Goal: Task Accomplishment & Management: Complete application form

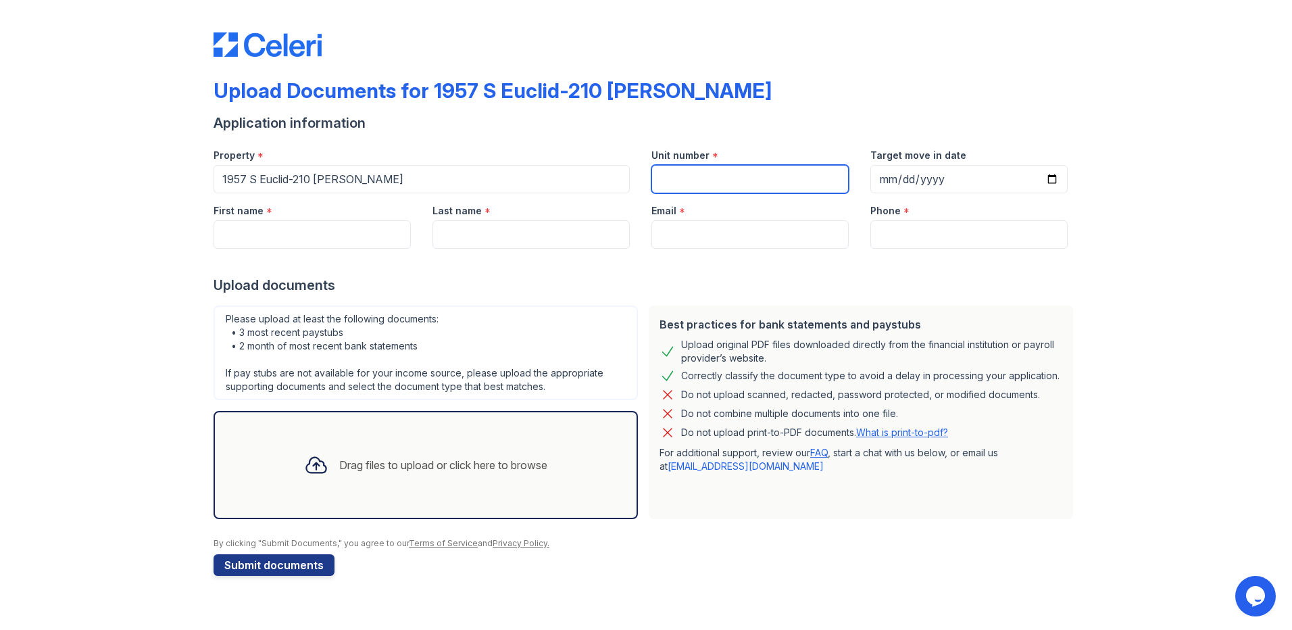
click at [672, 180] on input "Unit number" at bounding box center [749, 179] width 197 height 28
type input "3"
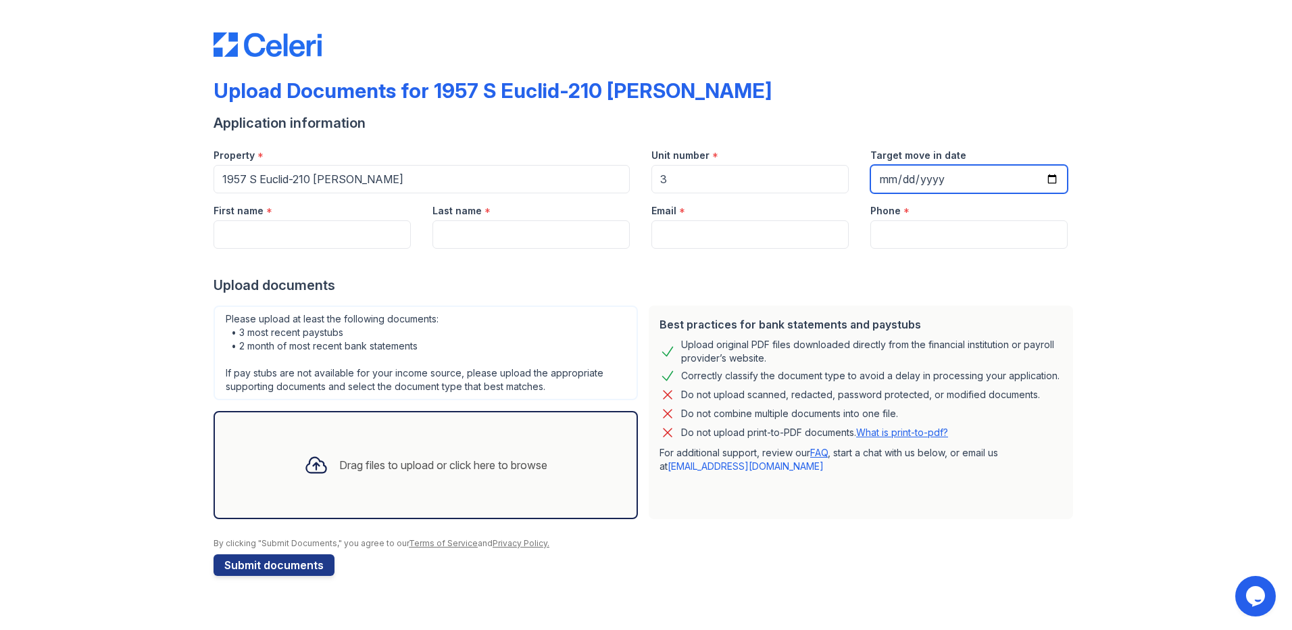
click at [1053, 175] on input "Target move in date" at bounding box center [968, 179] width 197 height 28
type input "[DATE]"
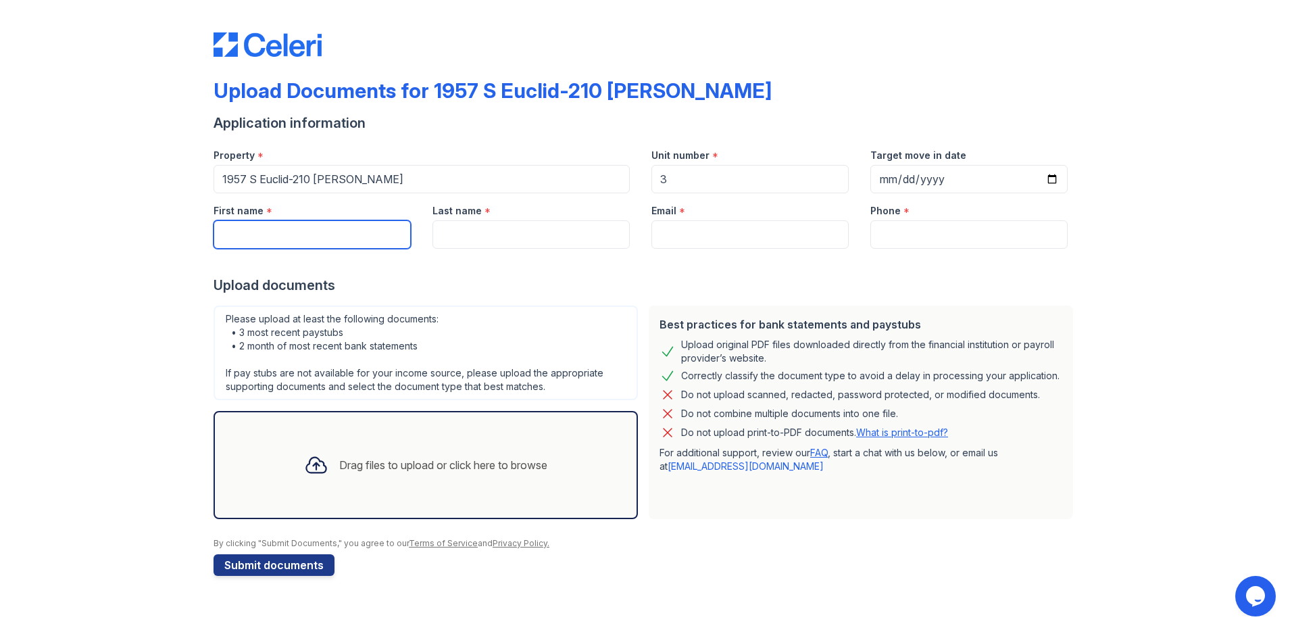
click at [292, 226] on input "First name" at bounding box center [311, 234] width 197 height 28
type input "KUQUANNA"
type input "[PERSON_NAME]"
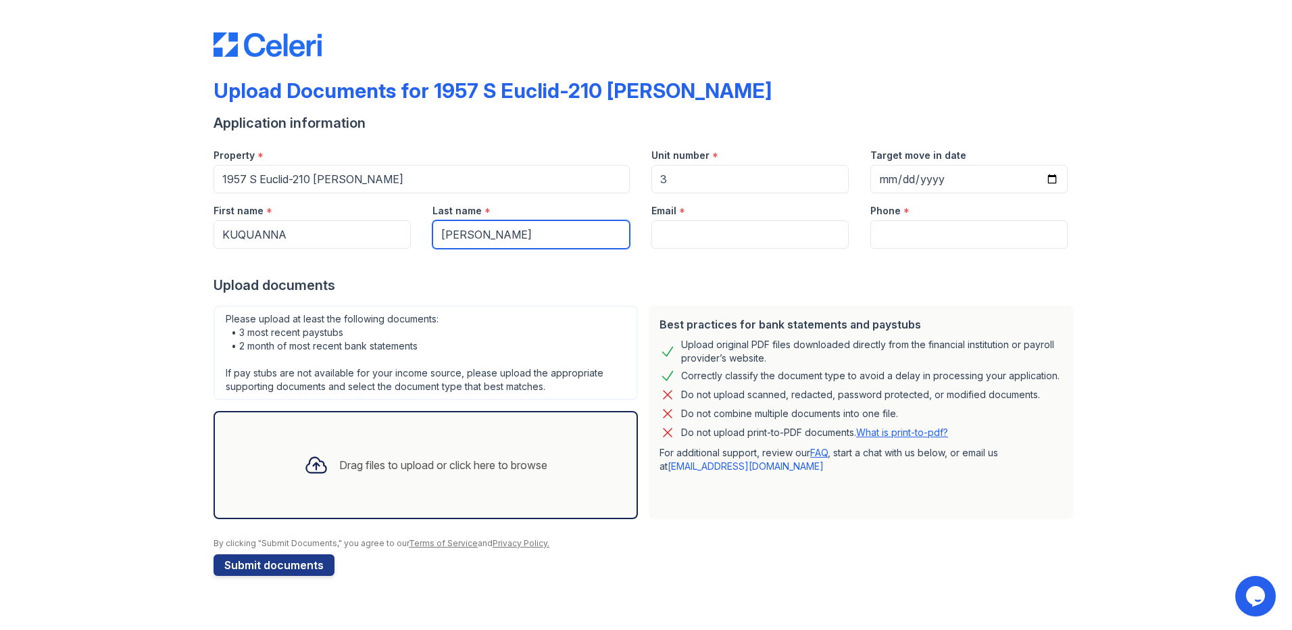
type input "[EMAIL_ADDRESS][DOMAIN_NAME]"
type input "7737095949"
click at [320, 430] on div "Drag files to upload or click here to browse" at bounding box center [425, 465] width 424 height 108
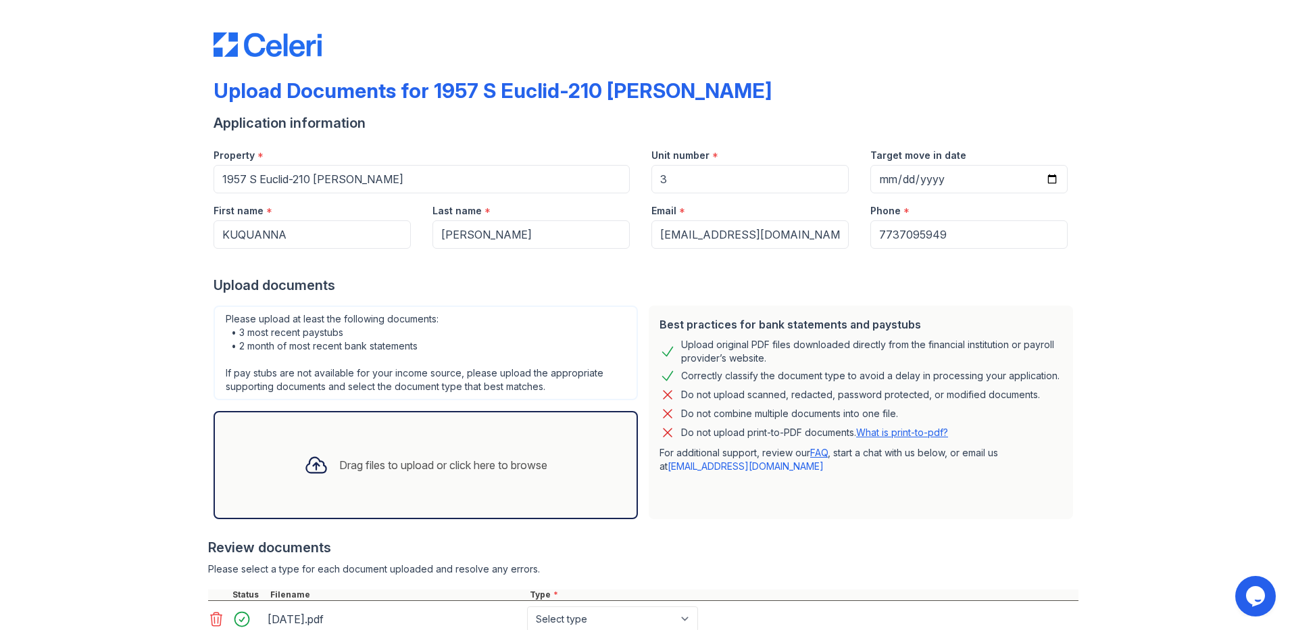
click at [320, 428] on div "Drag files to upload or click here to browse" at bounding box center [425, 465] width 424 height 108
click at [313, 461] on icon at bounding box center [316, 465] width 24 height 24
click at [296, 421] on div "Drag files to upload or click here to browse" at bounding box center [425, 465] width 424 height 108
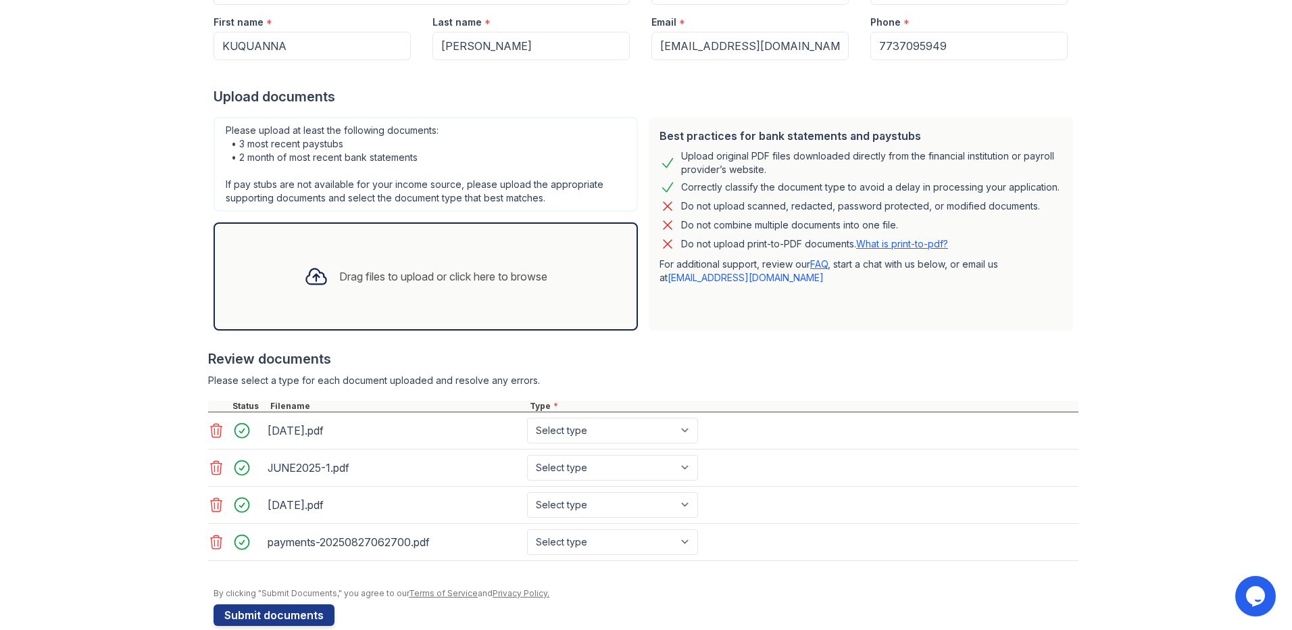
scroll to position [211, 0]
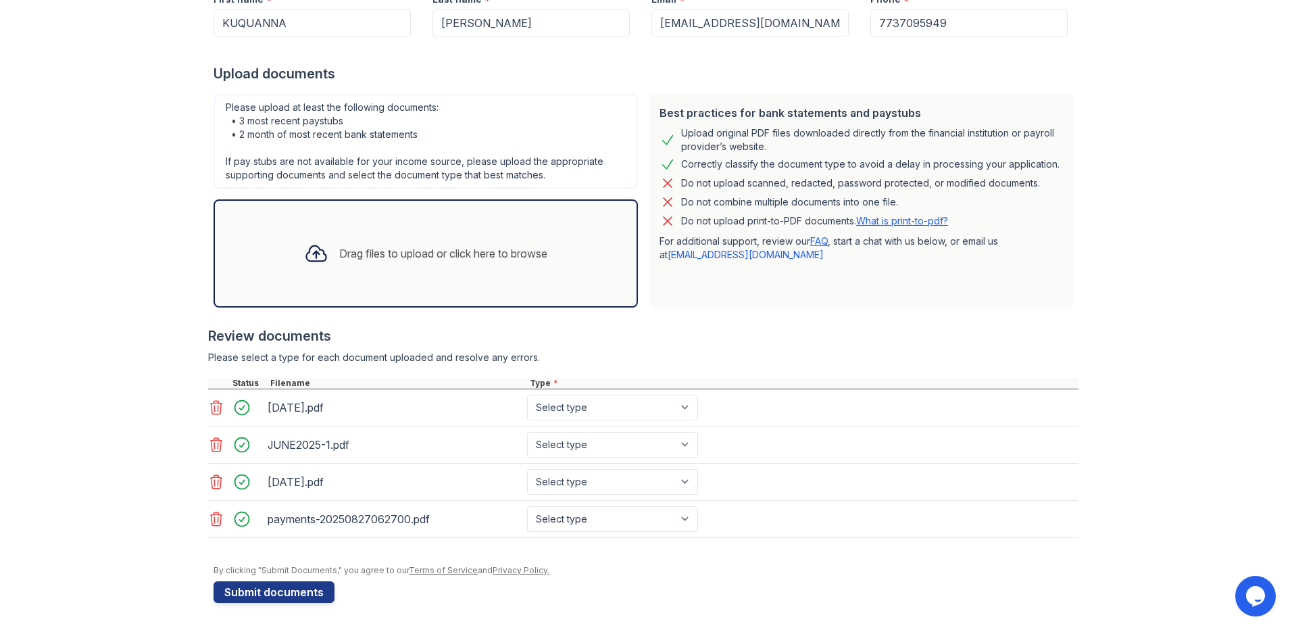
click at [326, 236] on div "Drag files to upload or click here to browse" at bounding box center [425, 253] width 265 height 46
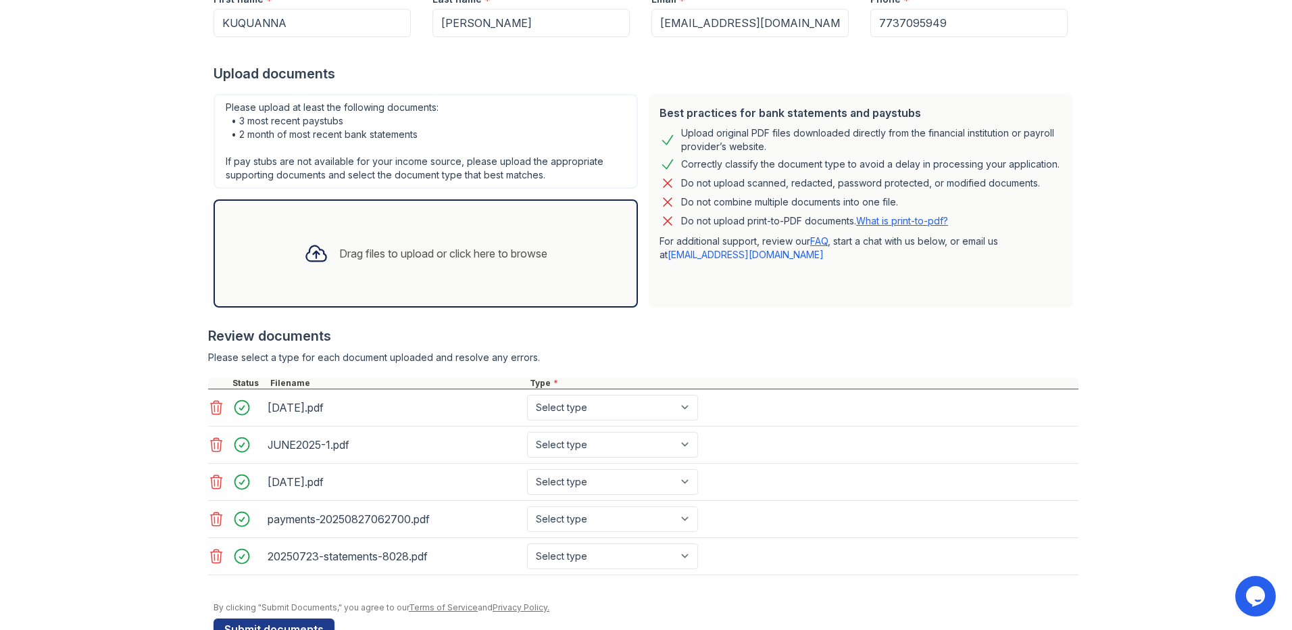
click at [315, 255] on icon at bounding box center [316, 254] width 20 height 16
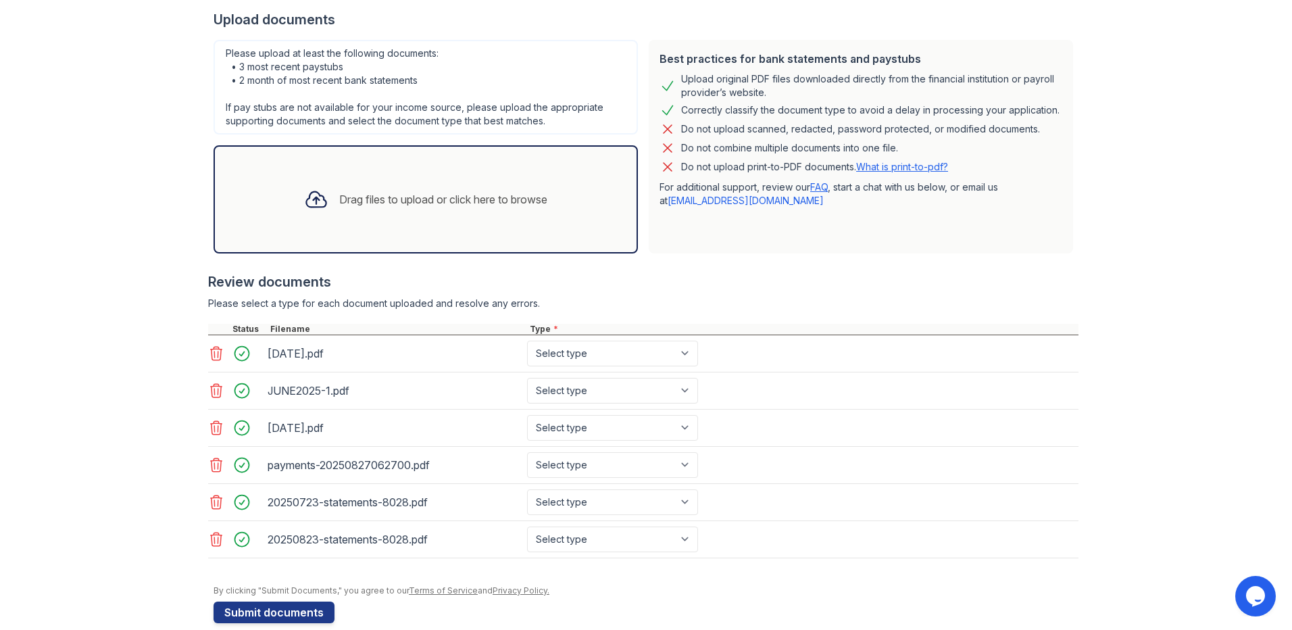
scroll to position [286, 0]
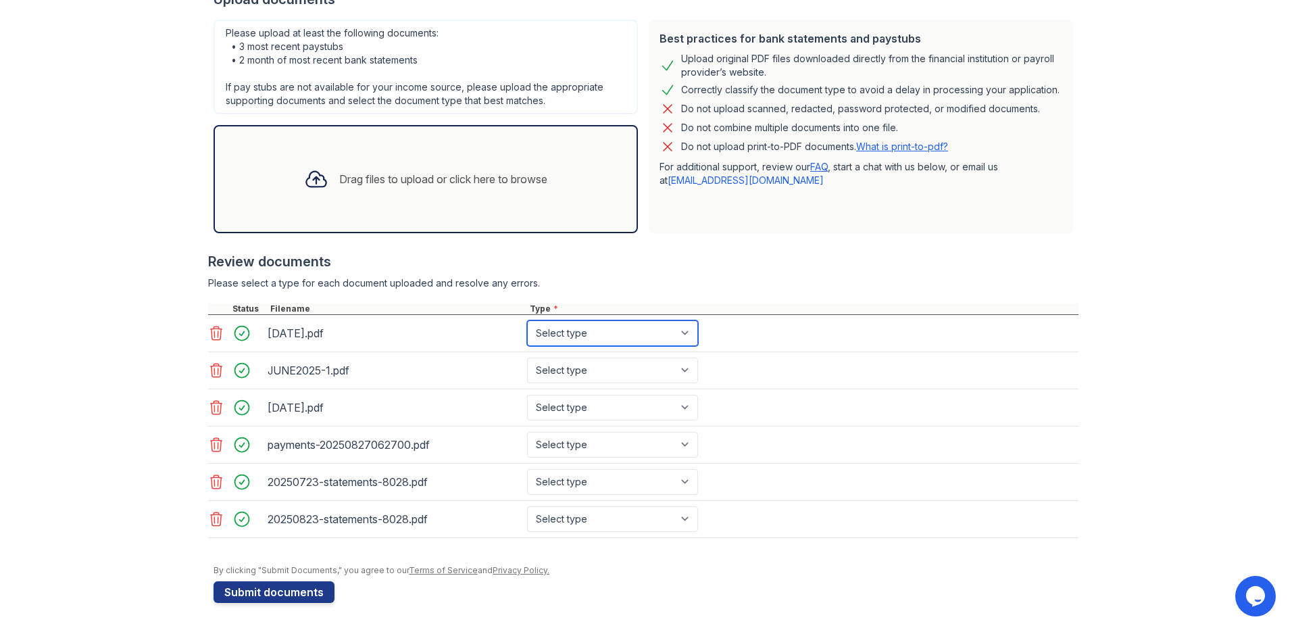
click at [678, 326] on select "Select type Paystub Bank Statement Offer Letter Tax Documents Benefit Award Let…" at bounding box center [612, 333] width 171 height 26
select select "paystub"
click at [527, 320] on select "Select type Paystub Bank Statement Offer Letter Tax Documents Benefit Award Let…" at bounding box center [612, 333] width 171 height 26
click at [645, 363] on select "Select type Paystub Bank Statement Offer Letter Tax Documents Benefit Award Let…" at bounding box center [612, 370] width 171 height 26
select select "paystub"
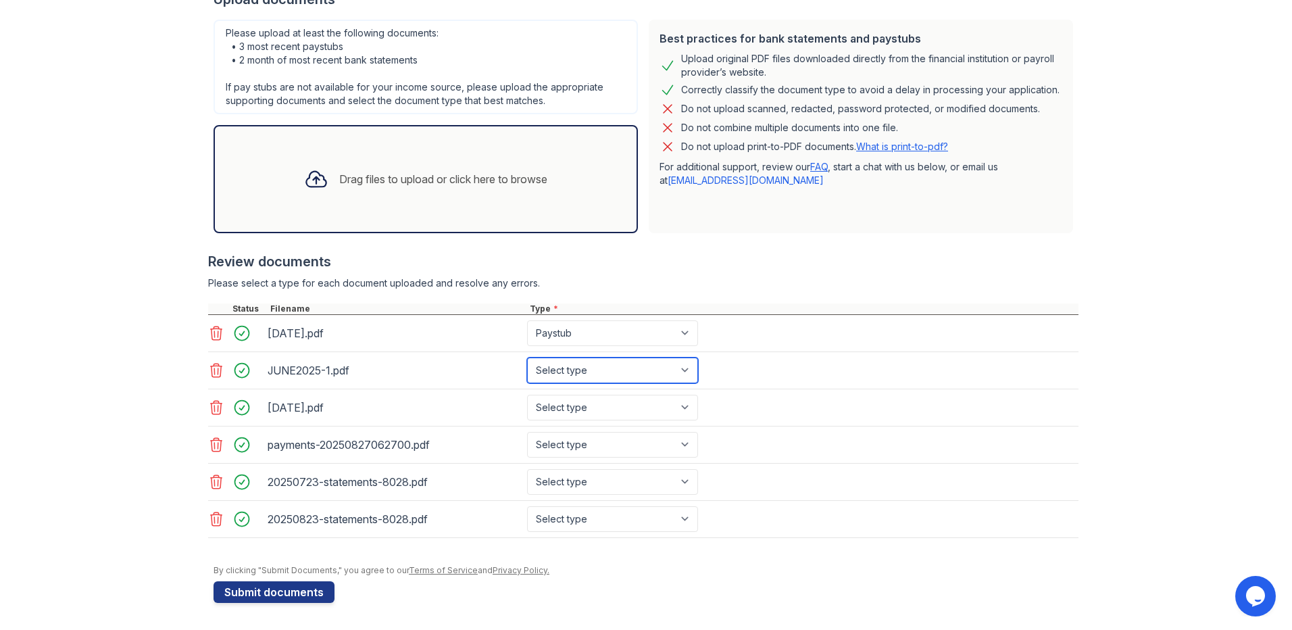
click at [527, 357] on select "Select type Paystub Bank Statement Offer Letter Tax Documents Benefit Award Let…" at bounding box center [612, 370] width 171 height 26
click at [638, 411] on select "Select type Paystub Bank Statement Offer Letter Tax Documents Benefit Award Let…" at bounding box center [612, 407] width 171 height 26
select select "paystub"
click at [527, 394] on select "Select type Paystub Bank Statement Offer Letter Tax Documents Benefit Award Let…" at bounding box center [612, 407] width 171 height 26
click at [628, 445] on select "Select type Paystub Bank Statement Offer Letter Tax Documents Benefit Award Let…" at bounding box center [612, 445] width 171 height 26
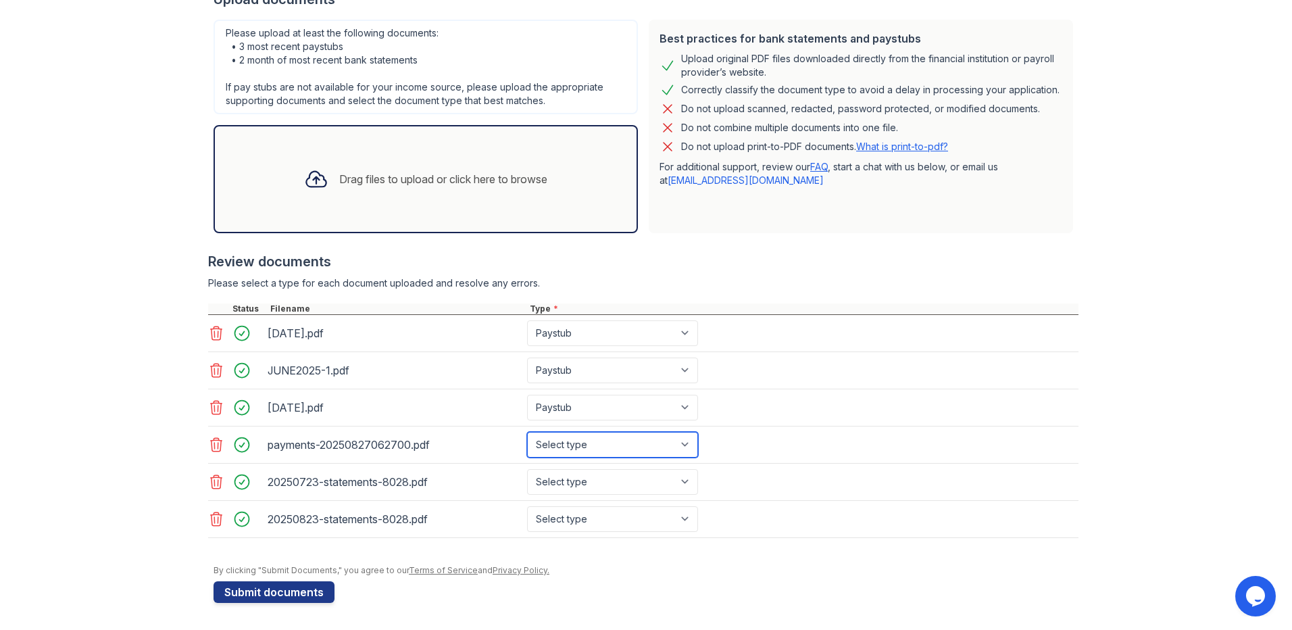
select select "other"
click at [527, 432] on select "Select type Paystub Bank Statement Offer Letter Tax Documents Benefit Award Let…" at bounding box center [612, 445] width 171 height 26
click at [620, 479] on select "Select type Paystub Bank Statement Offer Letter Tax Documents Benefit Award Let…" at bounding box center [612, 482] width 171 height 26
select select "bank_statement"
click at [527, 469] on select "Select type Paystub Bank Statement Offer Letter Tax Documents Benefit Award Let…" at bounding box center [612, 482] width 171 height 26
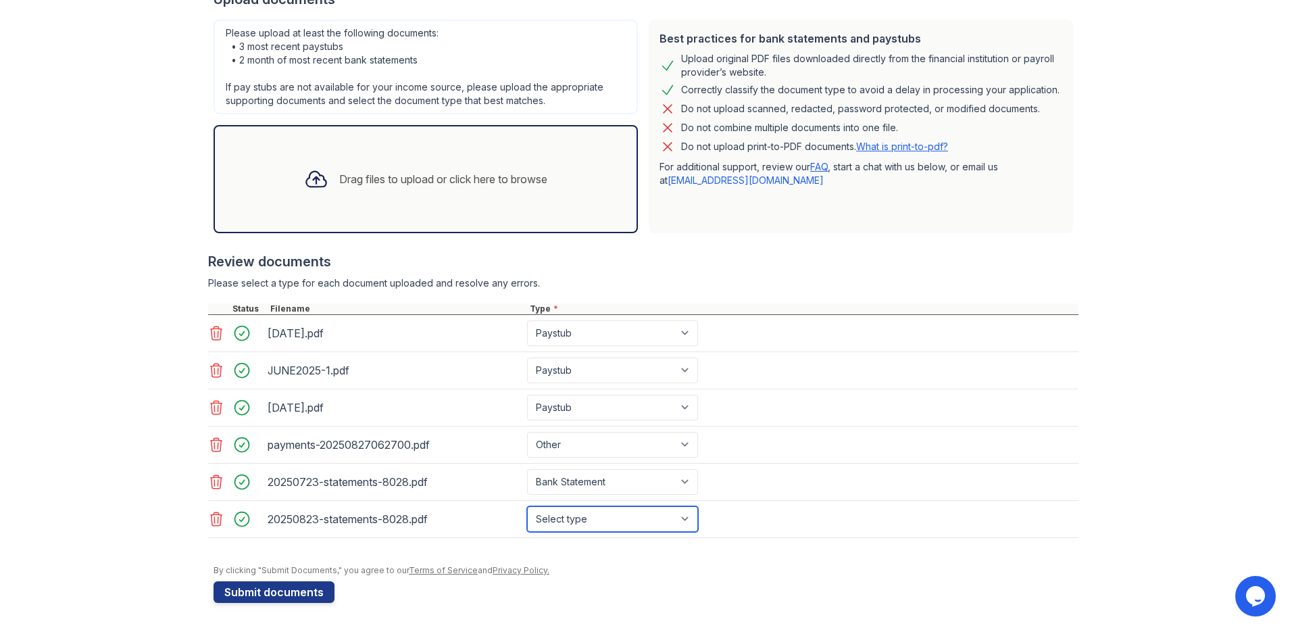
click at [606, 524] on select "Select type Paystub Bank Statement Offer Letter Tax Documents Benefit Award Let…" at bounding box center [612, 519] width 171 height 26
select select "bank_statement"
click at [527, 506] on select "Select type Paystub Bank Statement Offer Letter Tax Documents Benefit Award Let…" at bounding box center [612, 519] width 171 height 26
click at [298, 586] on button "Submit documents" at bounding box center [273, 592] width 121 height 22
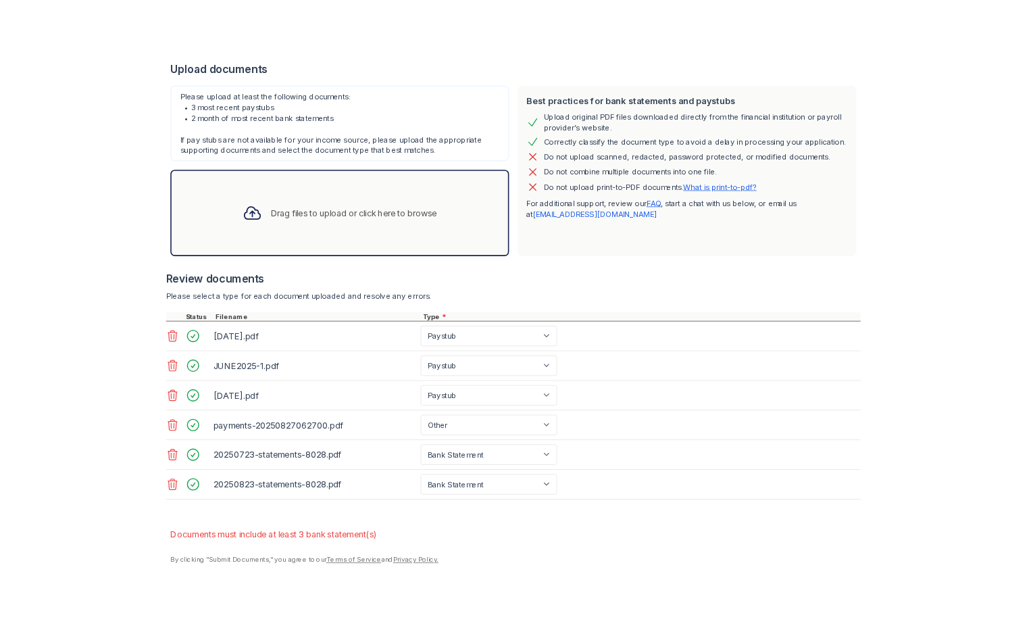
scroll to position [342, 0]
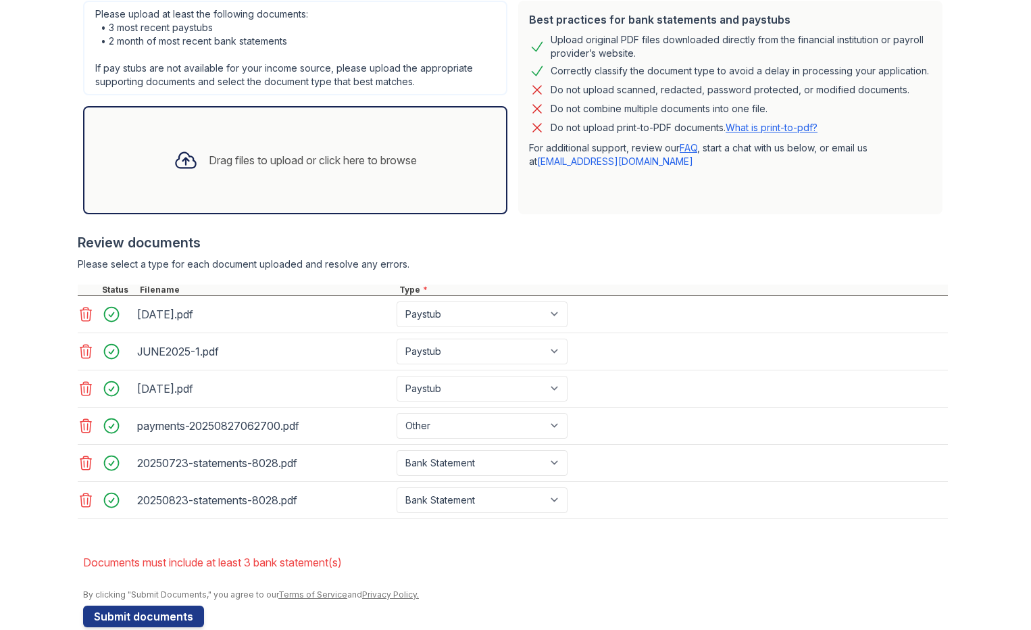
click at [190, 172] on div at bounding box center [185, 160] width 35 height 35
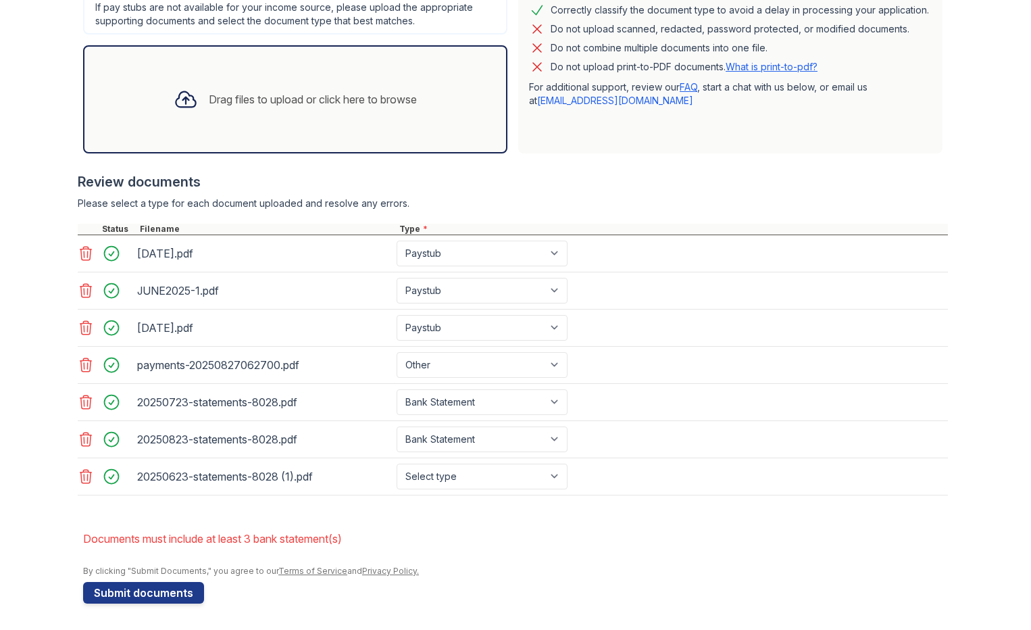
scroll to position [404, 0]
click at [120, 598] on button "Submit documents" at bounding box center [143, 592] width 121 height 22
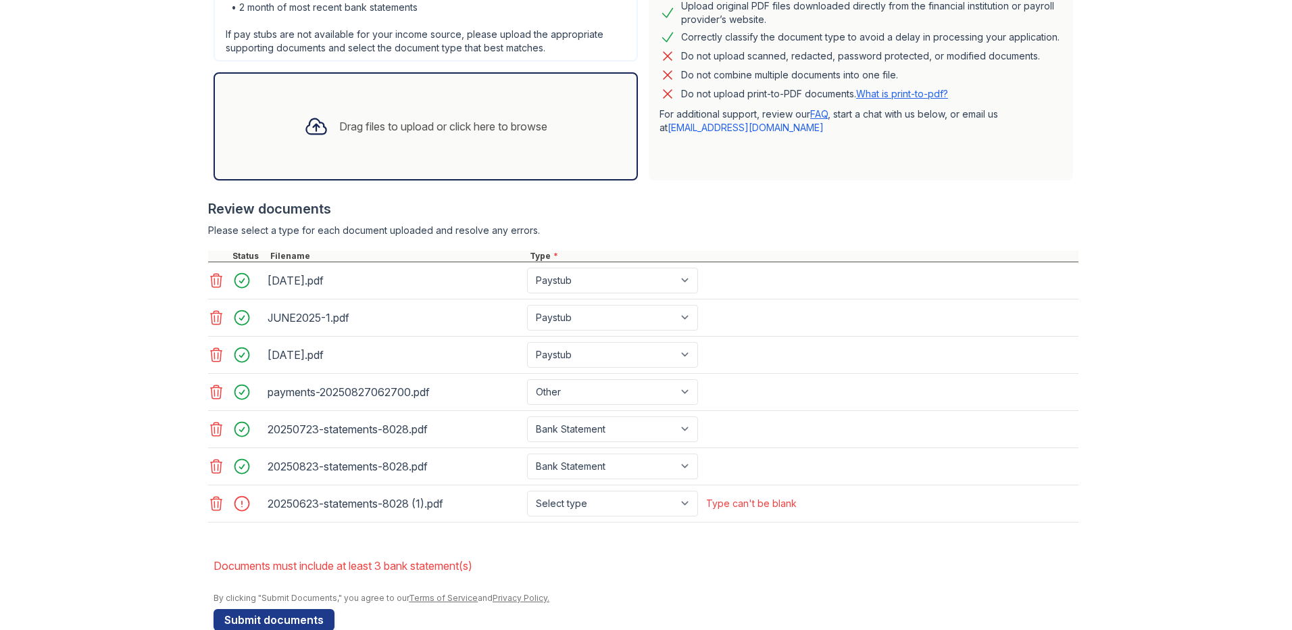
scroll to position [397, 0]
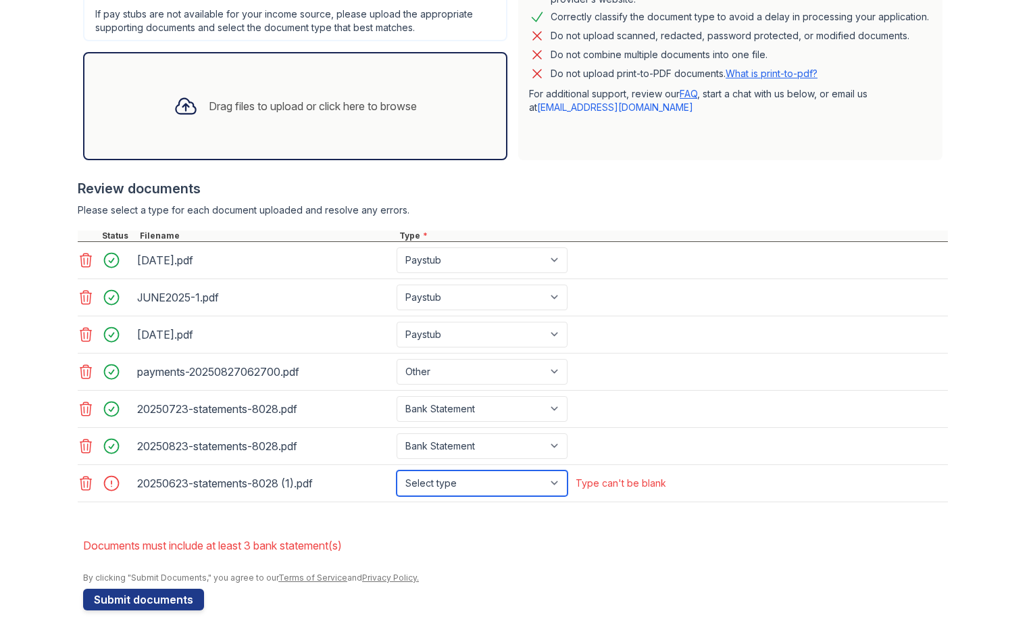
click at [540, 486] on select "Select type Paystub Bank Statement Offer Letter Tax Documents Benefit Award Let…" at bounding box center [482, 483] width 171 height 26
select select "bank_statement"
click at [397, 470] on select "Select type Paystub Bank Statement Offer Letter Tax Documents Benefit Award Let…" at bounding box center [482, 483] width 171 height 26
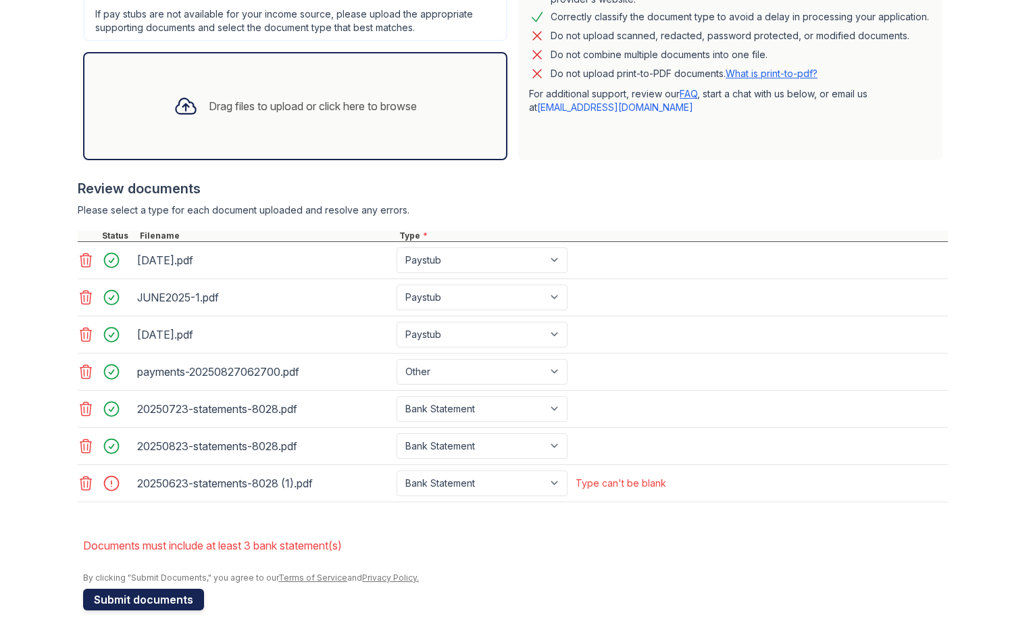
click at [136, 591] on button "Submit documents" at bounding box center [143, 599] width 121 height 22
